Goal: Navigation & Orientation: Find specific page/section

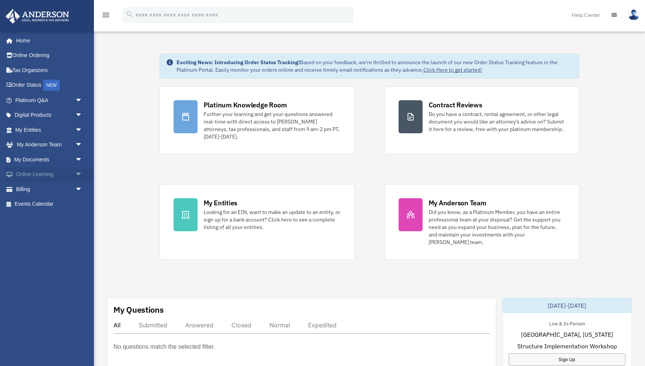
click at [77, 171] on span "arrow_drop_down" at bounding box center [82, 174] width 15 height 15
click at [42, 187] on link "Courses" at bounding box center [52, 189] width 83 height 15
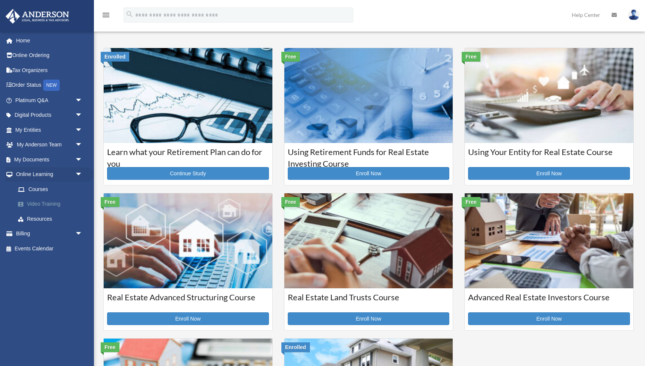
click at [36, 199] on link "Video Training" at bounding box center [52, 204] width 83 height 15
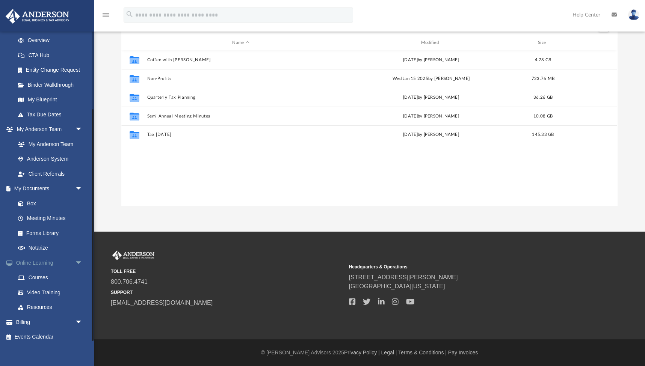
scroll to position [171, 496]
click at [32, 331] on link "Events Calendar" at bounding box center [49, 337] width 89 height 15
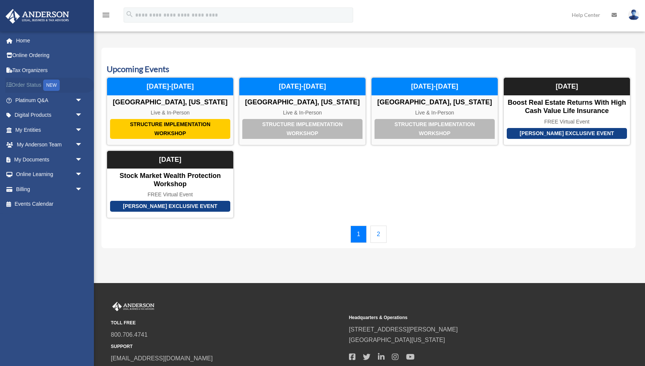
click at [23, 84] on link "Order Status NEW" at bounding box center [49, 85] width 89 height 15
